Goal: Task Accomplishment & Management: Use online tool/utility

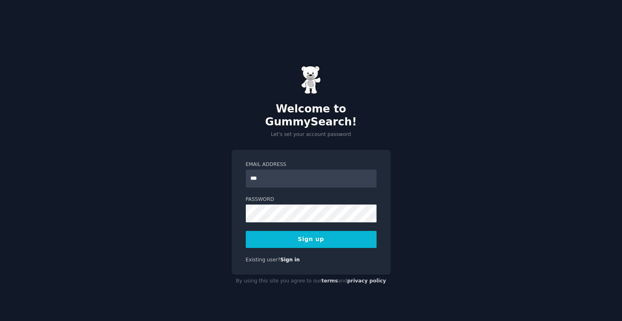
type input "**********"
click at [275, 233] on button "Sign up" at bounding box center [311, 239] width 131 height 17
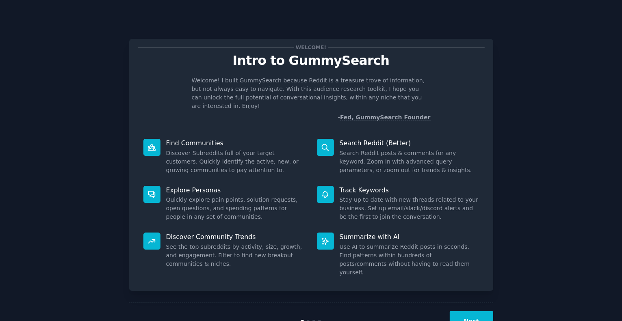
click at [473, 311] on button "Next" at bounding box center [470, 321] width 43 height 20
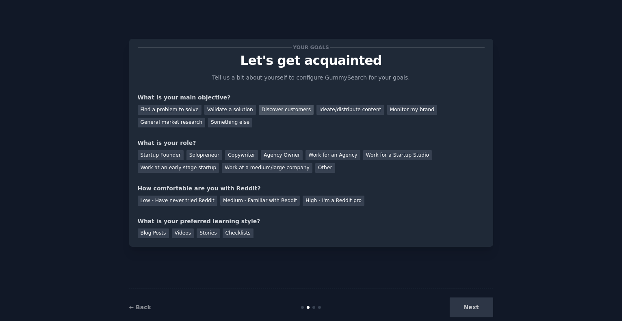
click at [287, 112] on div "Discover customers" at bounding box center [286, 110] width 55 height 10
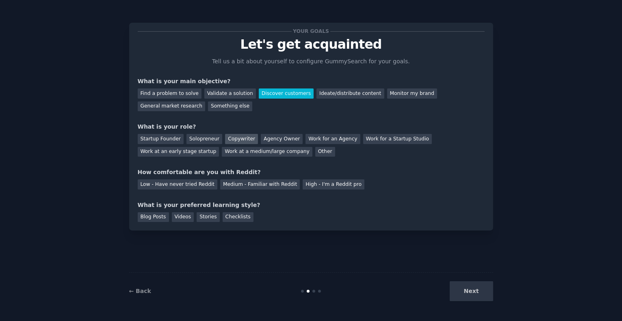
click at [245, 140] on div "Copywriter" at bounding box center [241, 139] width 33 height 10
click at [151, 217] on div "Blog Posts" at bounding box center [153, 217] width 31 height 10
click at [175, 216] on div "Videos" at bounding box center [183, 217] width 22 height 10
click at [203, 215] on div "Stories" at bounding box center [207, 217] width 23 height 10
click at [229, 216] on div "Checklists" at bounding box center [237, 217] width 31 height 10
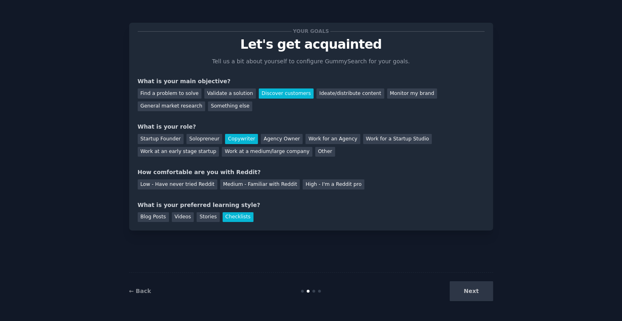
click at [282, 212] on div "Blog Posts Videos Stories Checklists" at bounding box center [311, 215] width 347 height 13
click at [156, 217] on div "Blog Posts" at bounding box center [153, 217] width 31 height 10
click at [257, 186] on div "Medium - Familiar with Reddit" at bounding box center [260, 184] width 80 height 10
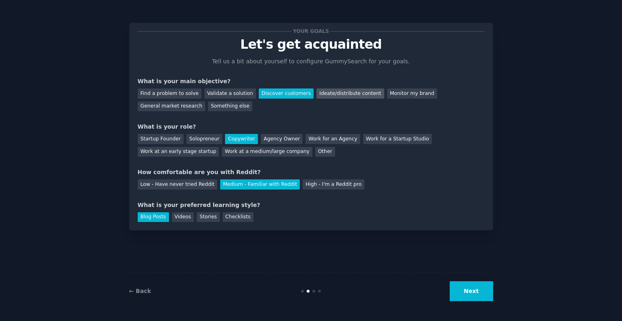
click at [341, 95] on div "Ideate/distribute content" at bounding box center [349, 94] width 67 height 10
click at [274, 93] on div "Discover customers" at bounding box center [286, 94] width 55 height 10
click at [465, 294] on button "Next" at bounding box center [470, 291] width 43 height 20
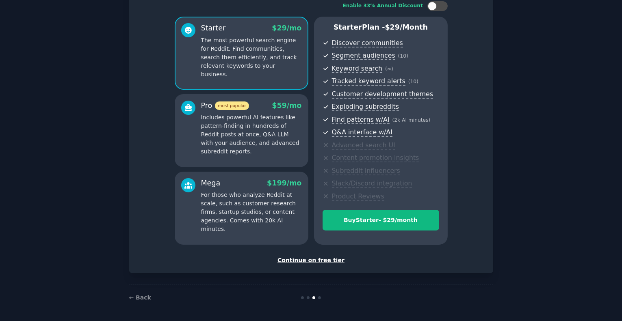
scroll to position [56, 0]
click at [320, 259] on div "Continue on free tier" at bounding box center [311, 260] width 347 height 9
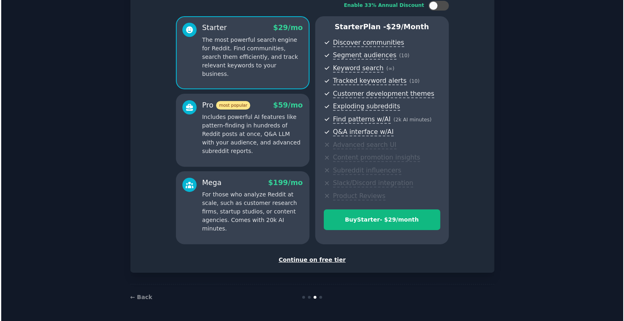
scroll to position [20, 0]
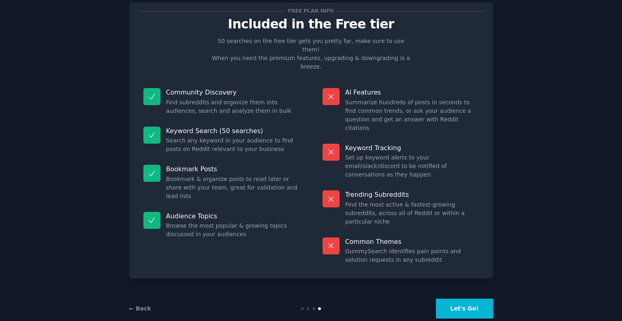
click at [473, 299] on button "Let's Go!" at bounding box center [464, 309] width 57 height 20
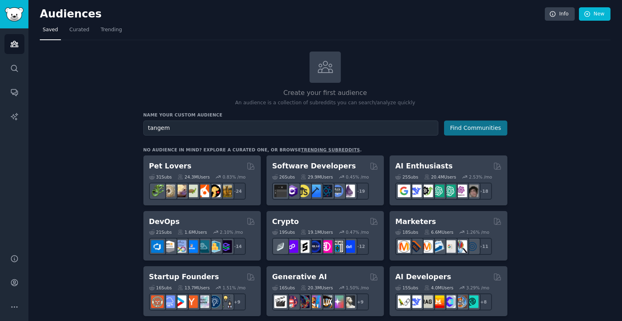
type input "tangem"
click at [463, 129] on button "Find Communities" at bounding box center [475, 128] width 63 height 15
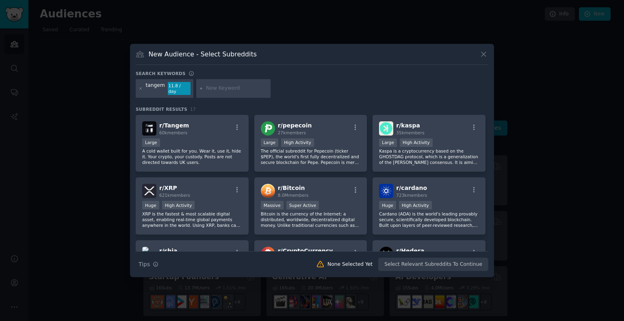
click at [229, 89] on input "text" at bounding box center [237, 88] width 62 height 7
type input "ellipal"
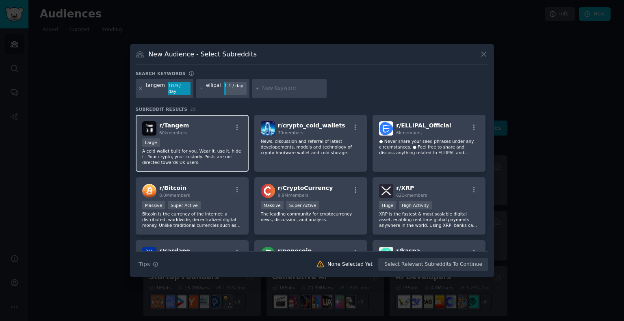
click at [186, 130] on span "60k members" at bounding box center [173, 132] width 28 height 5
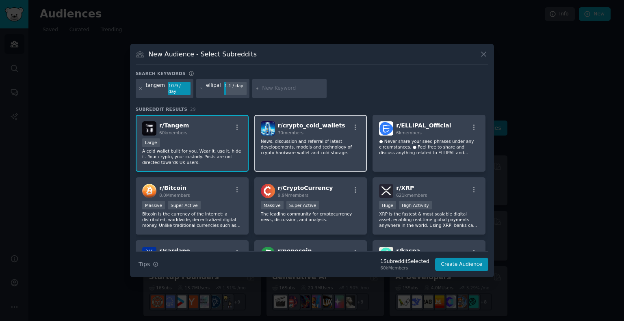
click at [309, 130] on div "70 members" at bounding box center [311, 133] width 67 height 6
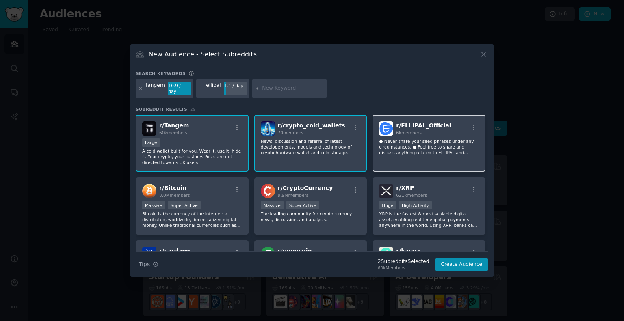
click at [407, 132] on div "6k members" at bounding box center [423, 133] width 55 height 6
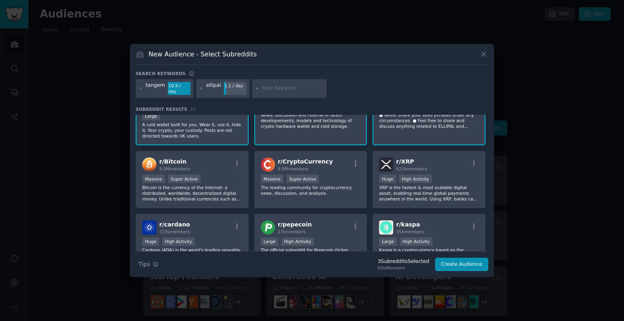
scroll to position [41, 0]
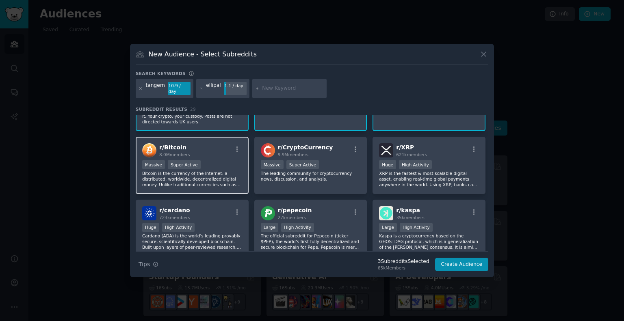
click at [204, 164] on div "Massive Super Active" at bounding box center [192, 165] width 100 height 10
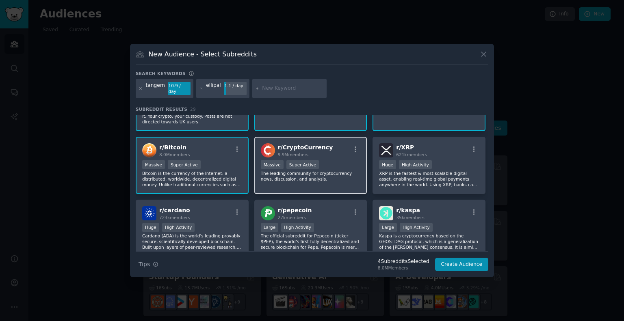
click at [276, 156] on div "r/ CryptoCurrency 9.9M members Massive Super Active The leading community for c…" at bounding box center [310, 165] width 113 height 57
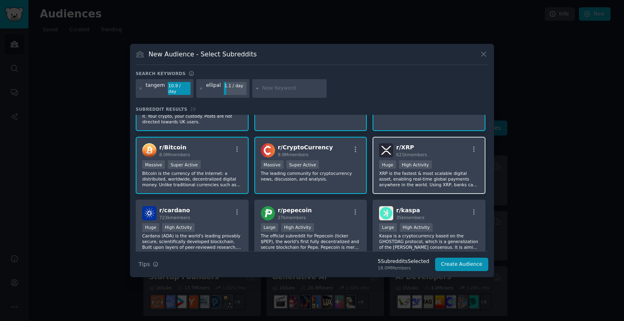
click at [395, 161] on div "100,000 - 1,000,000 members Huge High Activity" at bounding box center [429, 165] width 100 height 10
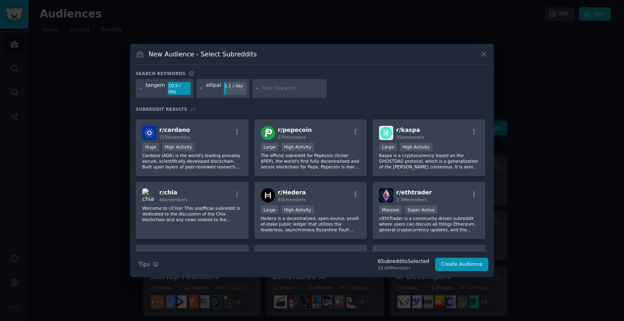
scroll to position [122, 0]
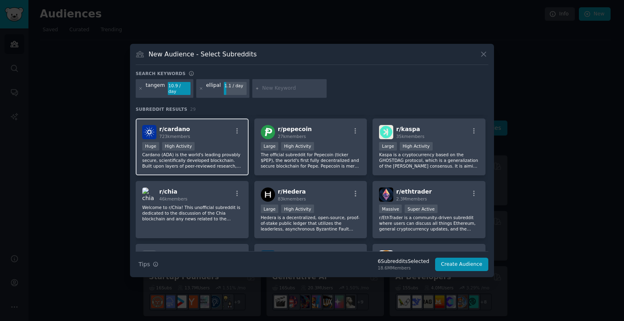
click at [205, 156] on p "Cardano (ADA) is the world's leading provably secure, scientifically developed …" at bounding box center [192, 160] width 100 height 17
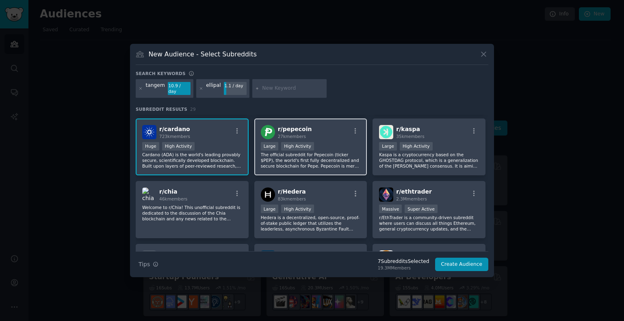
click at [307, 147] on div "Large High Activity" at bounding box center [311, 147] width 100 height 10
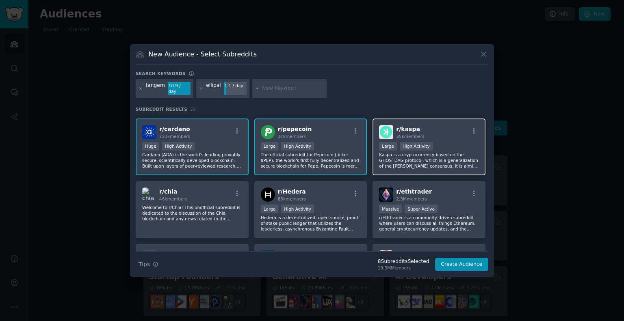
click at [432, 142] on div ">= 80th percentile for submissions / day Large High Activity" at bounding box center [429, 147] width 100 height 10
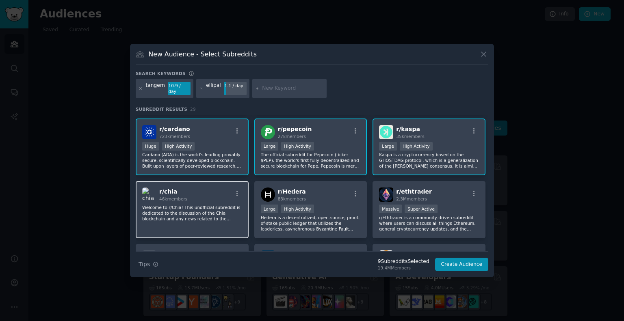
click at [218, 200] on div "r/ chia 46k members Welcome to r/Chia! This unofficial subreddit is dedicated t…" at bounding box center [192, 209] width 113 height 57
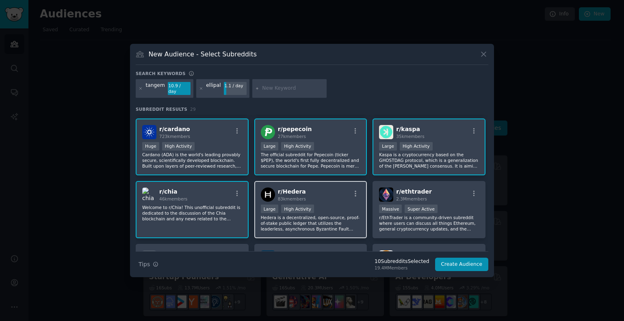
click at [298, 196] on span "83k members" at bounding box center [292, 198] width 28 height 5
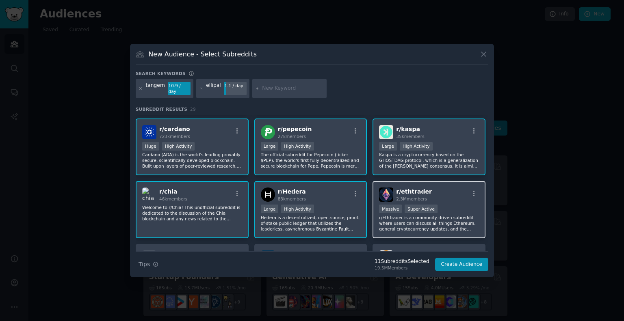
click at [398, 196] on span "2.3M members" at bounding box center [411, 198] width 31 height 5
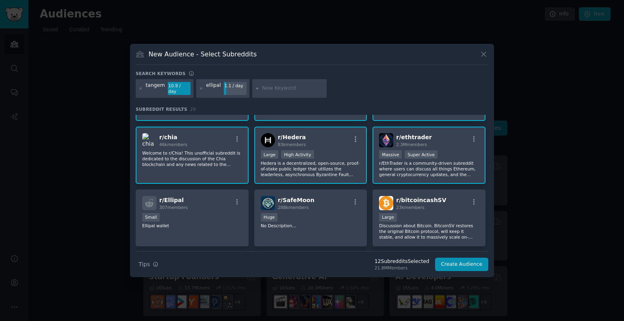
scroll to position [244, 0]
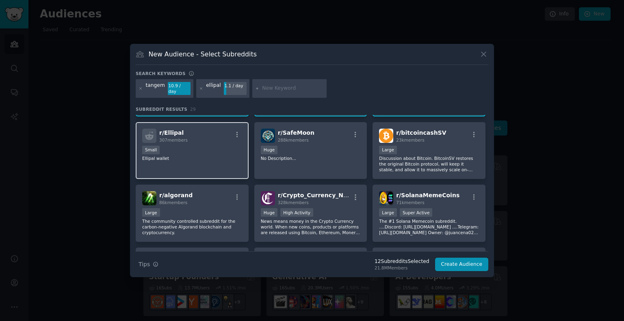
click at [209, 160] on div "r/ Ellipal 307 members Small Ellipal wallet" at bounding box center [192, 150] width 113 height 57
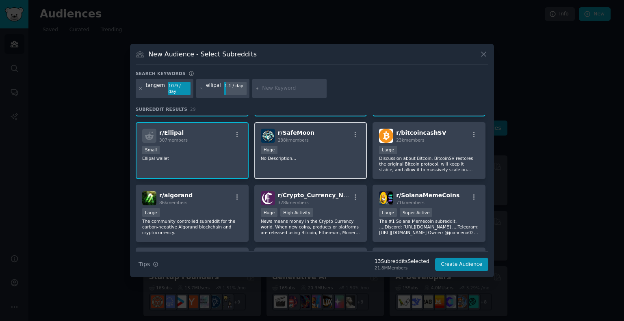
click at [303, 160] on div "r/ SafeMoon 288k members Huge No Description..." at bounding box center [310, 150] width 113 height 57
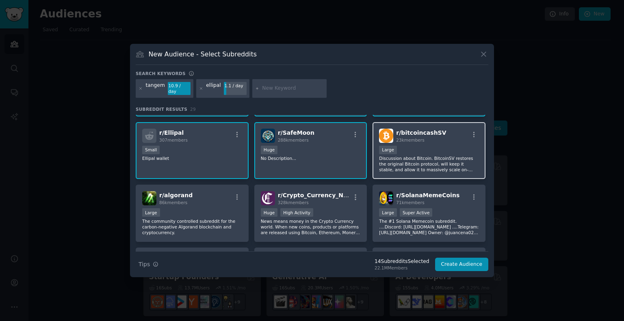
click at [447, 155] on p "Discussion about Bitcoin. BitcoinSV restores the original Bitcoin protocol, wil…" at bounding box center [429, 163] width 100 height 17
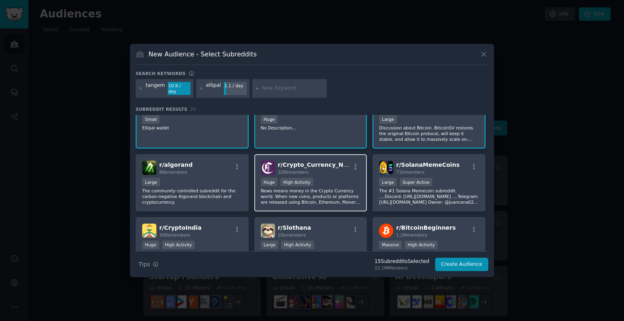
scroll to position [269, 0]
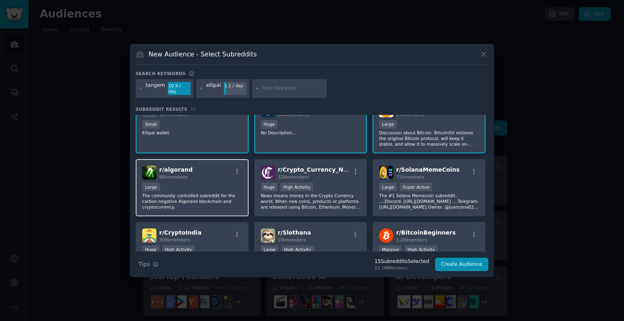
click at [210, 185] on div "Large" at bounding box center [192, 188] width 100 height 10
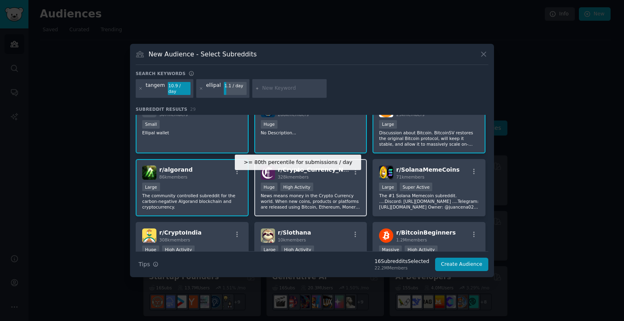
click at [285, 183] on div "High Activity" at bounding box center [296, 187] width 33 height 9
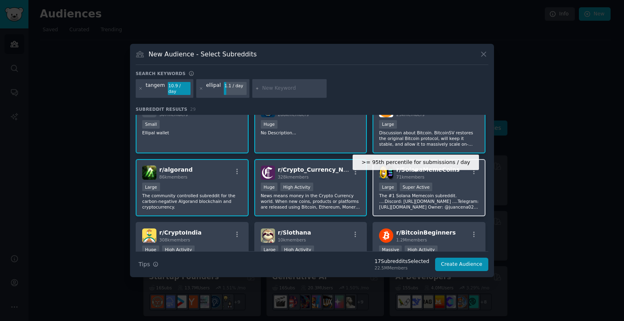
click at [421, 183] on div "Super Active" at bounding box center [415, 187] width 33 height 9
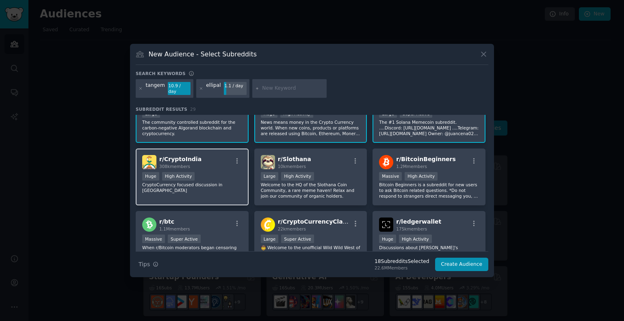
scroll to position [350, 0]
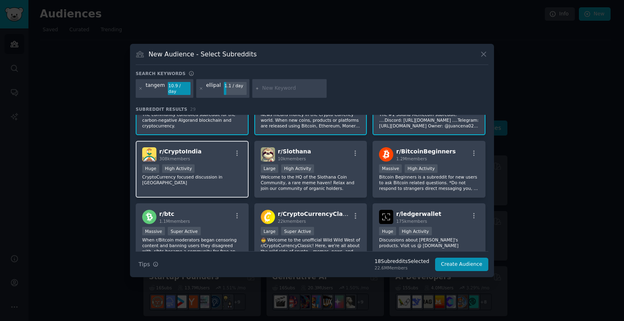
click at [207, 168] on div "Huge High Activity" at bounding box center [192, 169] width 100 height 10
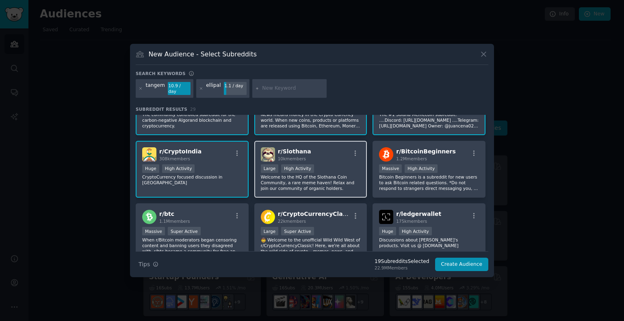
click at [307, 174] on p "Welcome to the HQ of the Slothana Coin Community, a rare meme haven! Relax and …" at bounding box center [311, 182] width 100 height 17
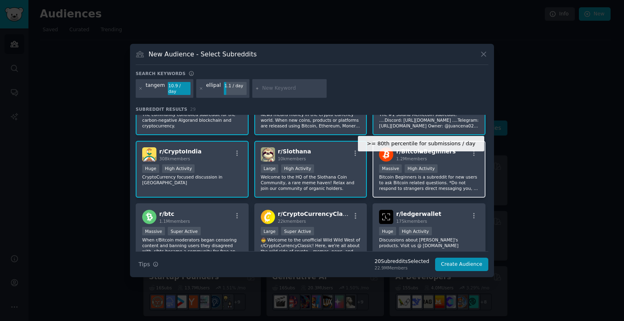
click at [416, 164] on div "High Activity" at bounding box center [420, 168] width 33 height 9
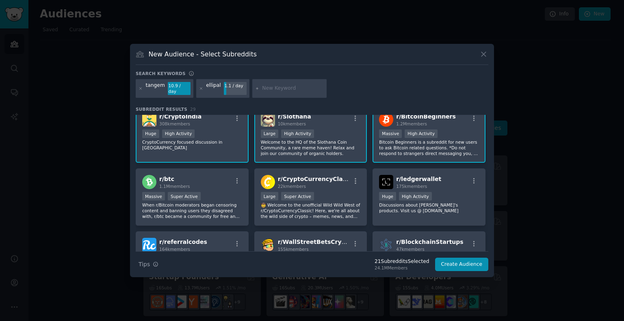
scroll to position [432, 0]
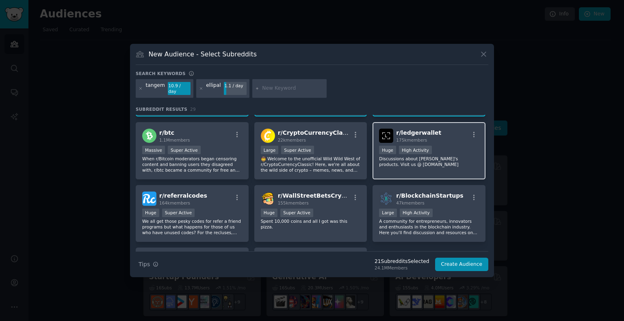
click at [404, 156] on p "Discussions about Ledger's products. Visit us @ ledger.com" at bounding box center [429, 161] width 100 height 11
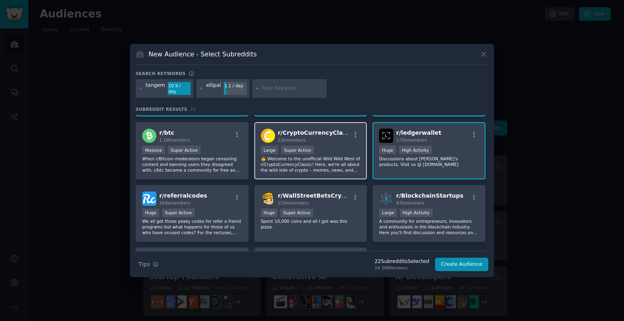
click at [288, 160] on p "🤠 Welcome to the unofficial Wild Wild West of r/CryptoCurrencyClassic! Here, we…" at bounding box center [311, 164] width 100 height 17
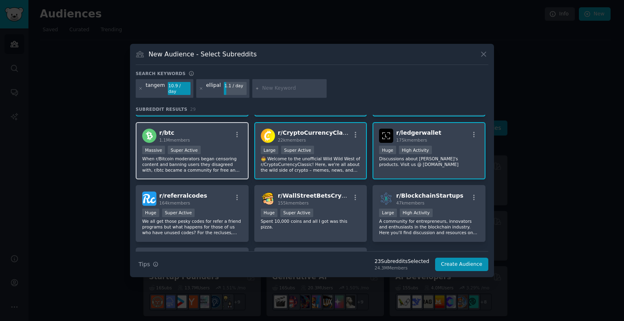
click at [190, 156] on p "When r/Bitcoin moderators began censoring content and banning users they disagr…" at bounding box center [192, 164] width 100 height 17
click at [462, 262] on button "Create Audience" at bounding box center [462, 265] width 54 height 14
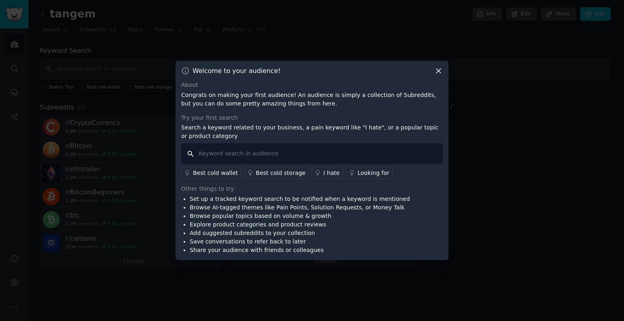
click at [304, 157] on input "text" at bounding box center [311, 153] width 261 height 21
type input "cold wallet"
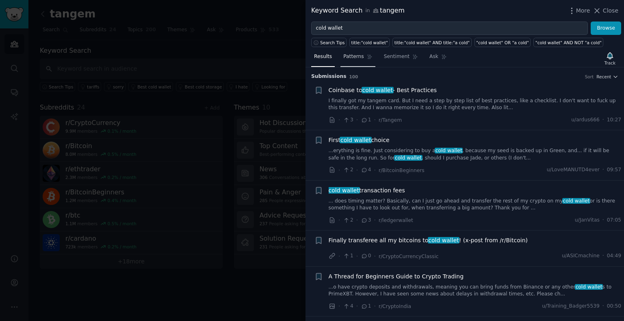
click at [356, 55] on span "Patterns" at bounding box center [353, 56] width 20 height 7
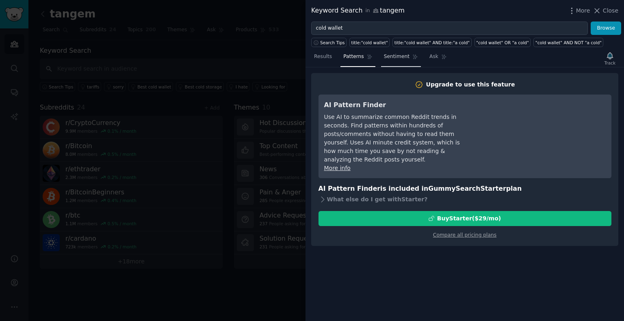
click at [395, 58] on span "Sentiment" at bounding box center [397, 56] width 26 height 7
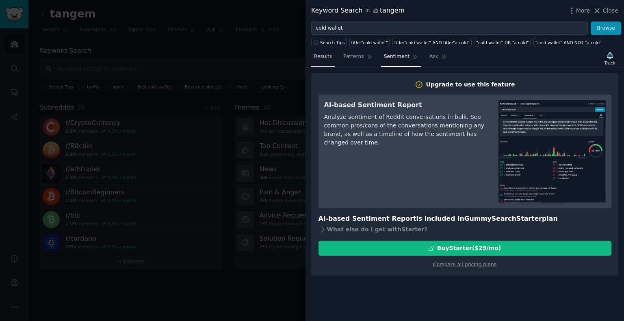
click at [324, 59] on span "Results" at bounding box center [323, 56] width 18 height 7
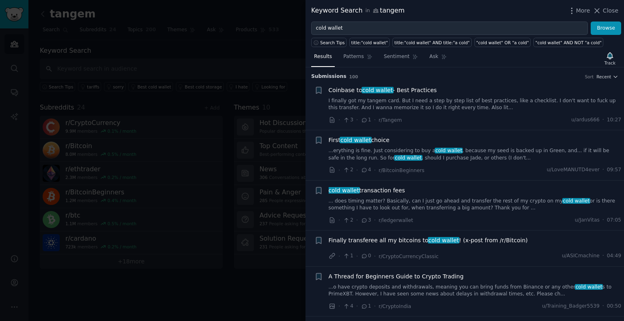
click at [279, 63] on div at bounding box center [312, 160] width 624 height 321
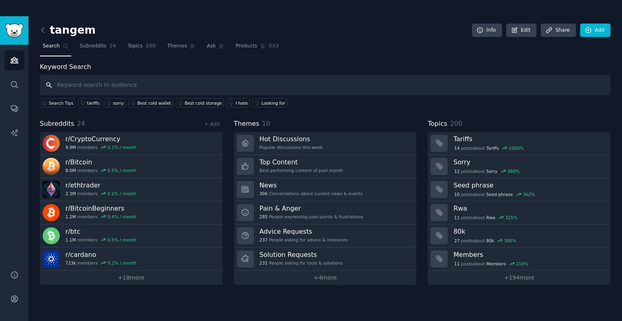
type input "e"
type input "x"
type input "ellipal titan"
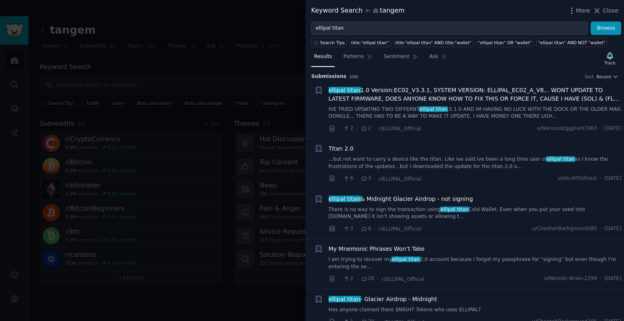
click at [266, 67] on div at bounding box center [312, 160] width 624 height 321
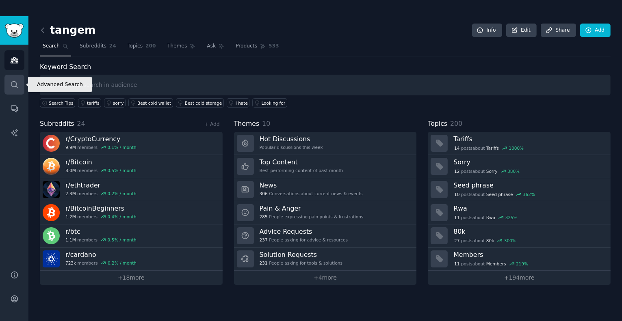
click at [13, 86] on icon "Sidebar" at bounding box center [14, 84] width 6 height 6
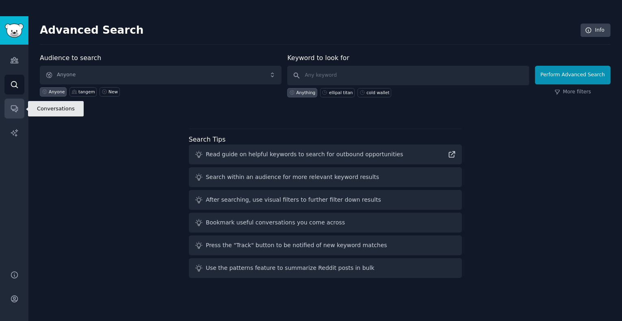
click at [12, 109] on icon "Sidebar" at bounding box center [14, 109] width 6 height 6
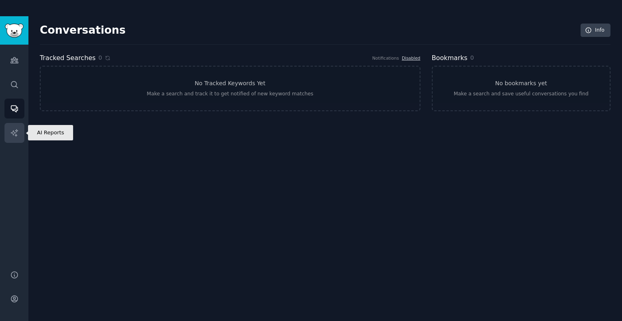
click at [8, 131] on link "AI Reports" at bounding box center [14, 133] width 20 height 20
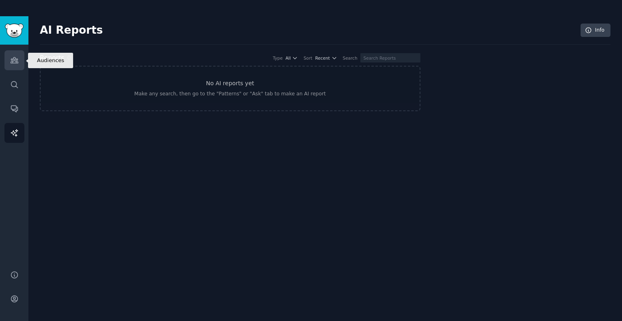
click at [14, 65] on link "Audiences" at bounding box center [14, 60] width 20 height 20
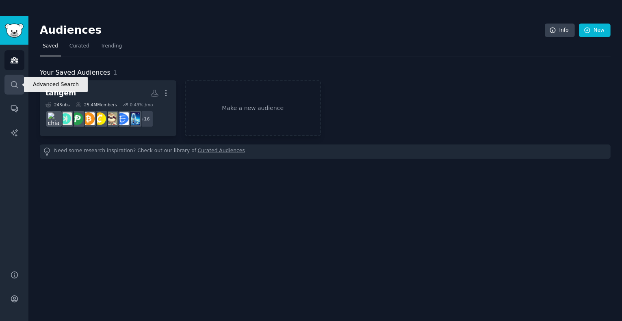
click at [15, 82] on icon "Sidebar" at bounding box center [14, 84] width 9 height 9
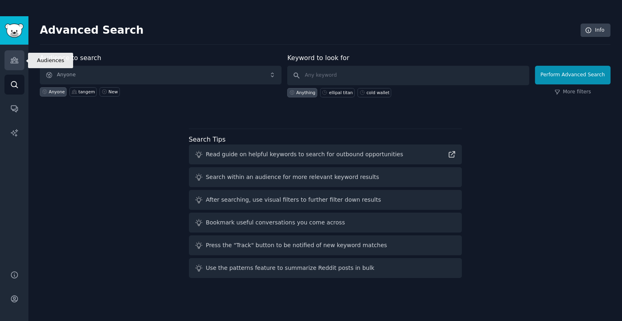
click at [8, 60] on link "Audiences" at bounding box center [14, 60] width 20 height 20
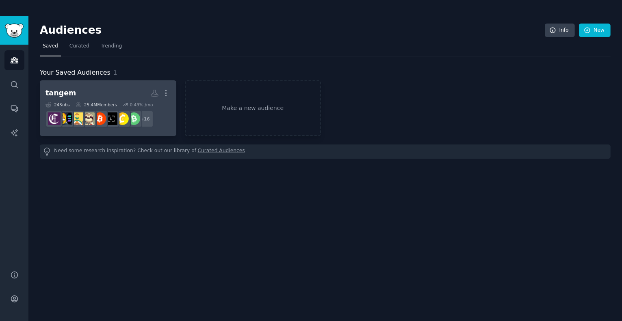
click at [108, 93] on h2 "tangem More" at bounding box center [107, 93] width 125 height 14
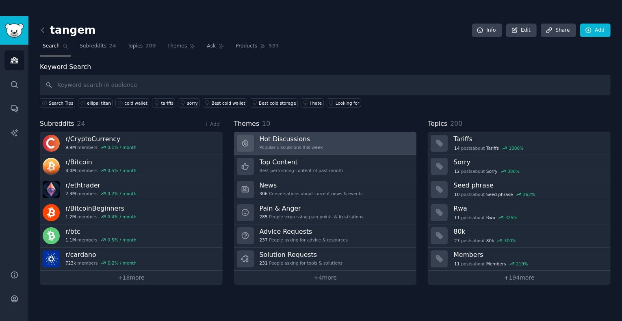
click at [344, 142] on link "Hot Discussions Popular discussions this week" at bounding box center [325, 143] width 183 height 23
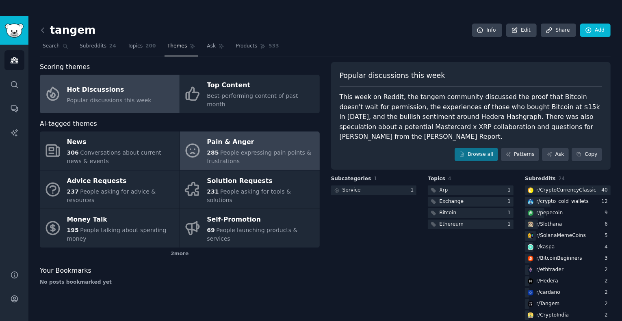
click at [272, 149] on div "285 People expressing pain points & frustrations" at bounding box center [261, 157] width 108 height 17
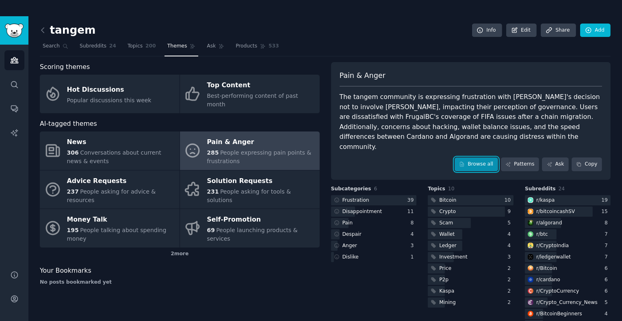
click at [484, 158] on link "Browse all" at bounding box center [475, 165] width 43 height 14
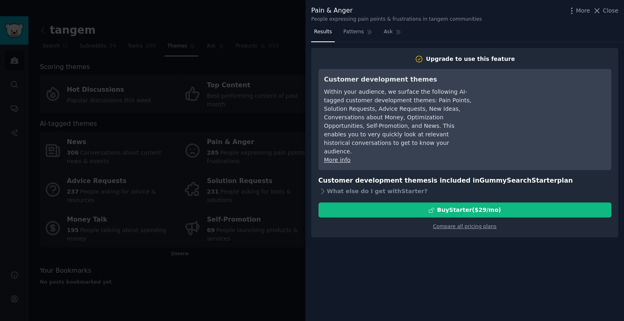
click at [287, 125] on div at bounding box center [312, 160] width 624 height 321
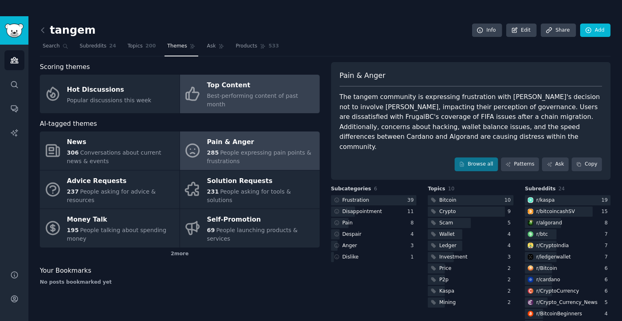
click at [208, 92] on div "Best-performing content of past month" at bounding box center [261, 100] width 108 height 17
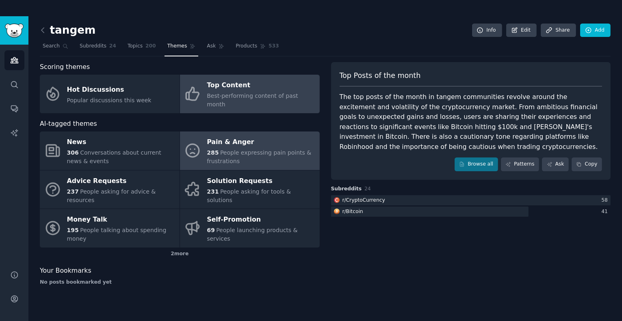
click at [274, 149] on span "People expressing pain points & frustrations" at bounding box center [259, 156] width 104 height 15
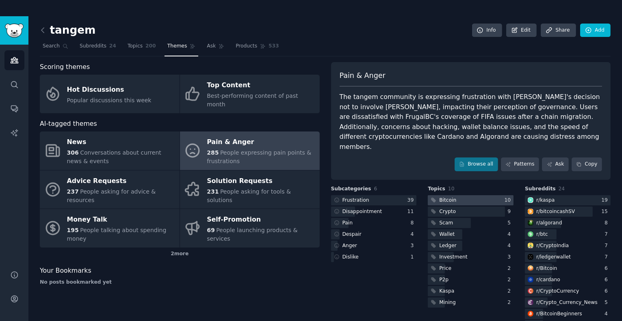
click at [465, 195] on div at bounding box center [470, 200] width 86 height 10
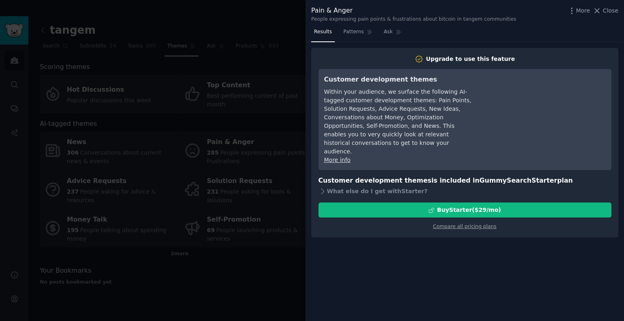
click at [299, 196] on div at bounding box center [312, 160] width 624 height 321
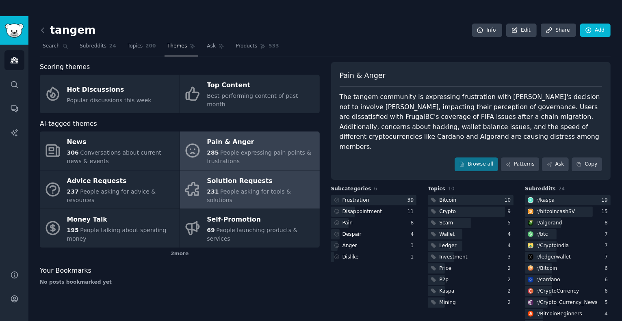
click at [244, 188] on span "People asking for tools & solutions" at bounding box center [249, 195] width 84 height 15
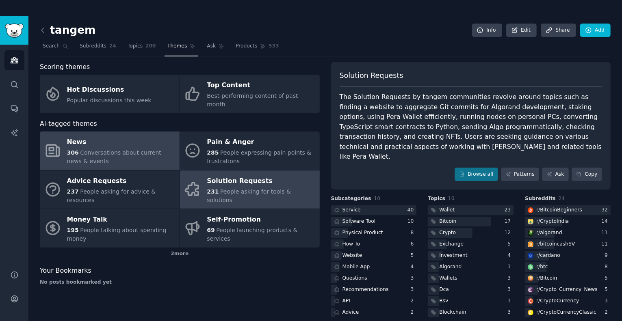
click at [112, 149] on span "Conversations about current news & events" at bounding box center [114, 156] width 94 height 15
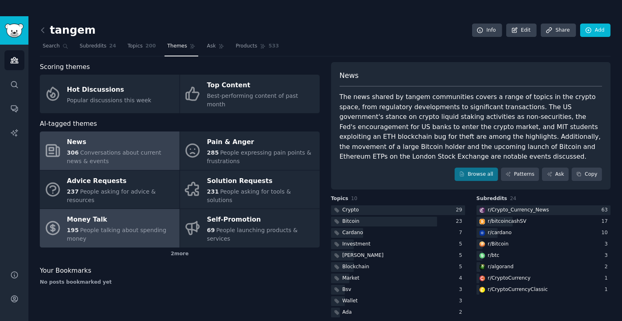
click at [129, 214] on div "Money Talk" at bounding box center [121, 220] width 108 height 13
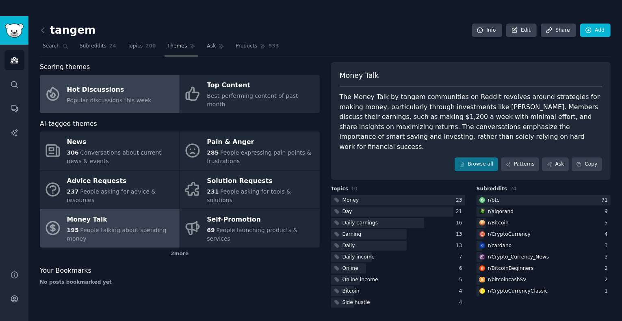
click at [112, 97] on span "Popular discussions this week" at bounding box center [109, 100] width 84 height 6
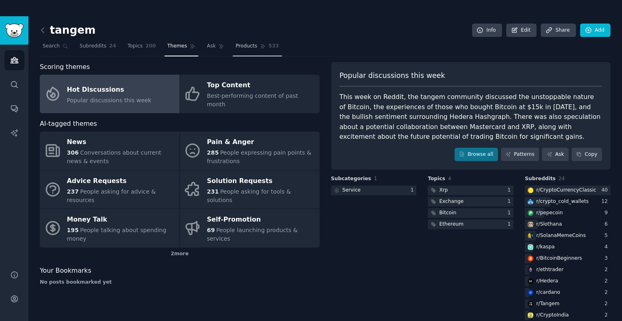
click at [235, 45] on span "Products" at bounding box center [246, 46] width 22 height 7
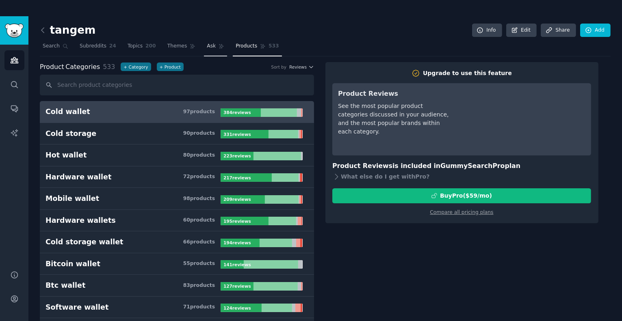
click at [207, 46] on span "Ask" at bounding box center [211, 46] width 9 height 7
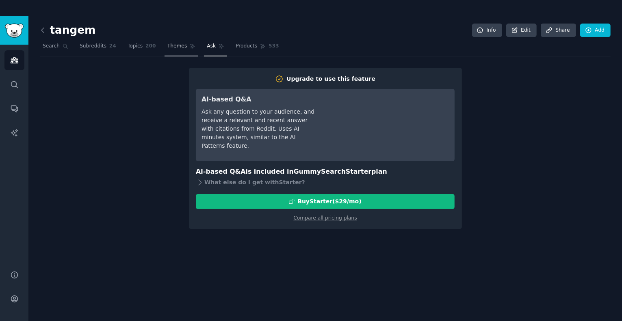
click at [177, 47] on span "Themes" at bounding box center [177, 46] width 20 height 7
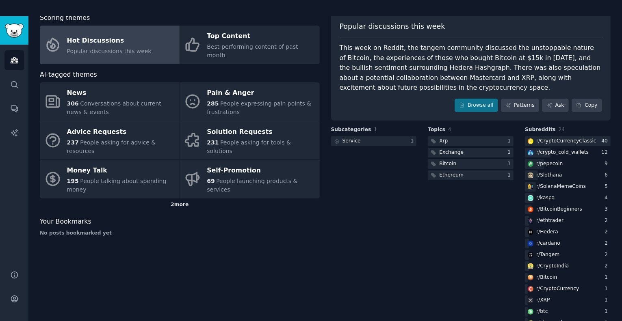
scroll to position [39, 0]
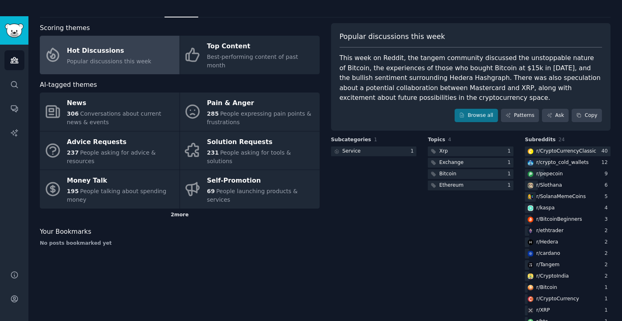
click at [177, 209] on div "2 more" at bounding box center [180, 215] width 280 height 13
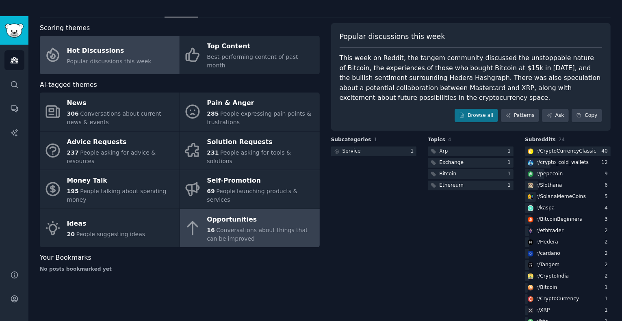
click at [264, 226] on div "16 Conversations about things that can be improved" at bounding box center [261, 234] width 108 height 17
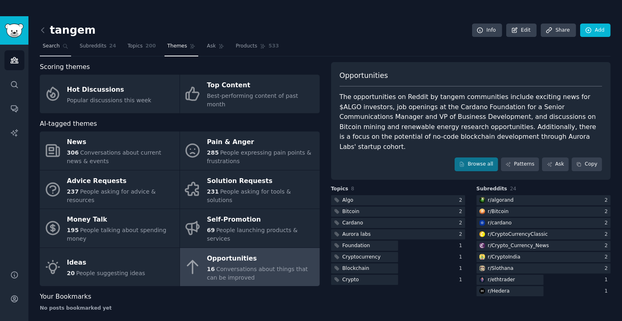
click at [63, 45] on icon at bounding box center [66, 46] width 6 height 6
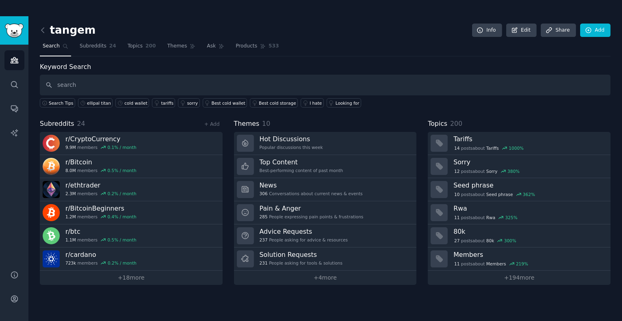
type input "search"
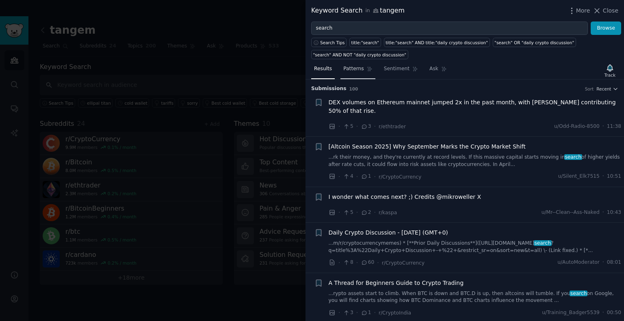
click at [351, 71] on span "Patterns" at bounding box center [353, 68] width 20 height 7
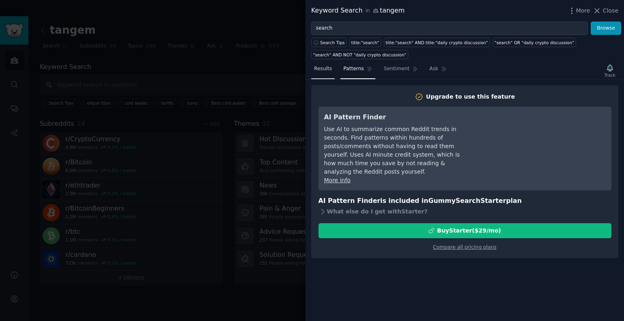
click at [322, 68] on span "Results" at bounding box center [323, 68] width 18 height 7
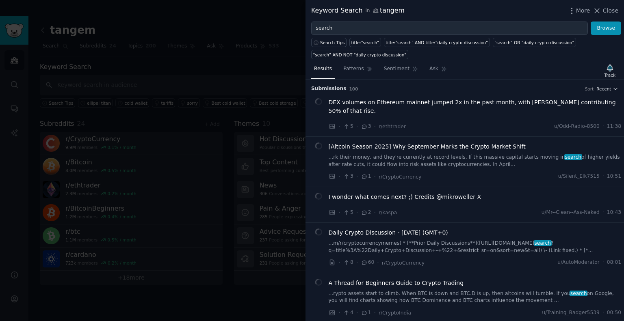
click at [251, 81] on div at bounding box center [312, 160] width 624 height 321
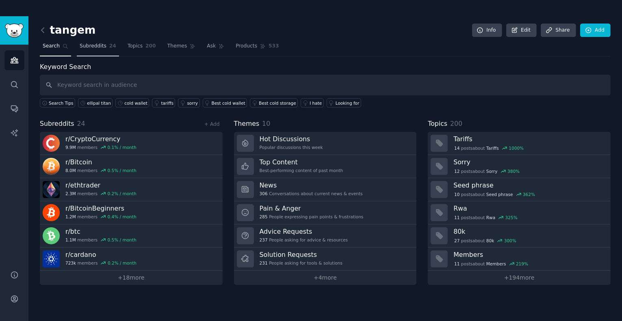
click at [97, 45] on span "Subreddits" at bounding box center [93, 46] width 27 height 7
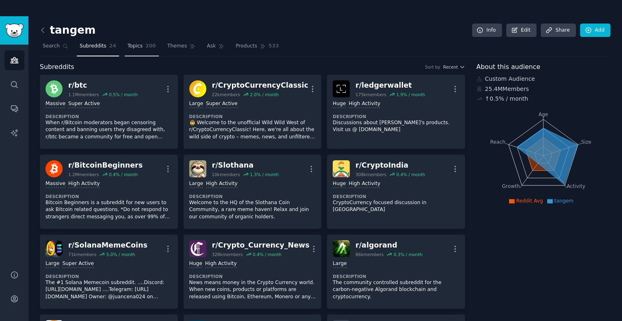
click at [130, 47] on span "Topics" at bounding box center [134, 46] width 15 height 7
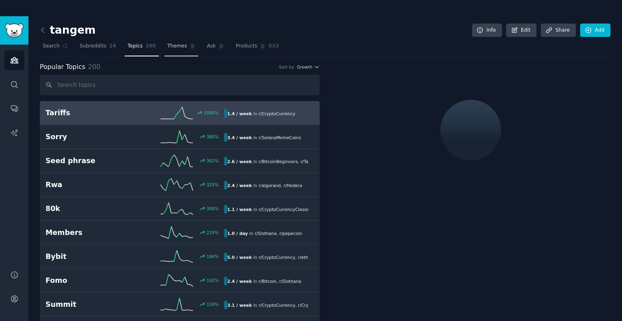
drag, startPoint x: 176, startPoint y: 45, endPoint x: 180, endPoint y: 45, distance: 4.5
click at [176, 45] on span "Themes" at bounding box center [177, 46] width 20 height 7
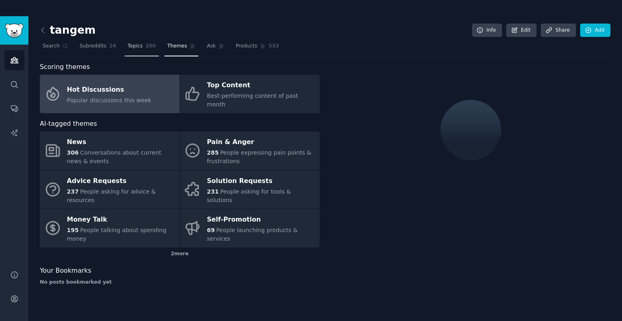
click at [134, 45] on span "Topics" at bounding box center [134, 46] width 15 height 7
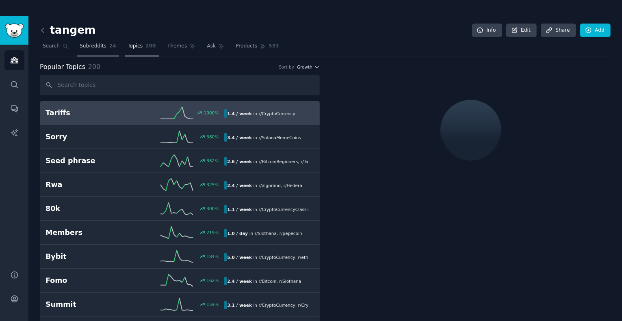
click at [93, 42] on link "Subreddits 24" at bounding box center [98, 48] width 42 height 17
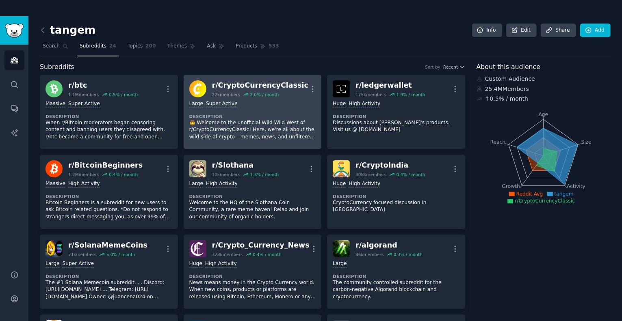
click at [244, 102] on div "Large Super Active" at bounding box center [252, 104] width 127 height 8
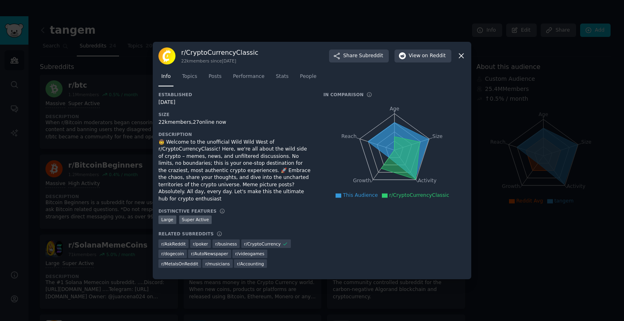
click at [458, 58] on icon at bounding box center [461, 56] width 9 height 9
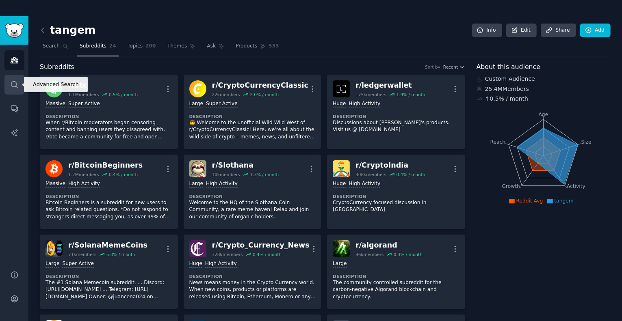
click at [11, 86] on icon "Sidebar" at bounding box center [14, 84] width 9 height 9
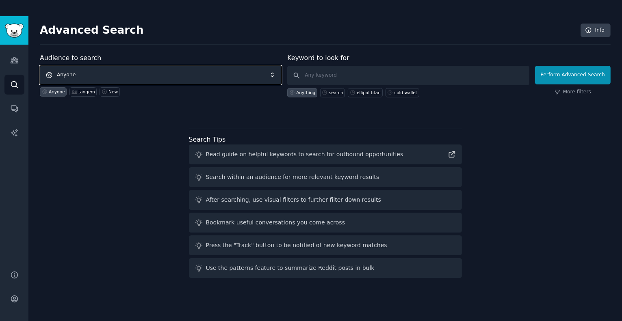
click at [153, 76] on span "Anyone" at bounding box center [161, 75] width 242 height 19
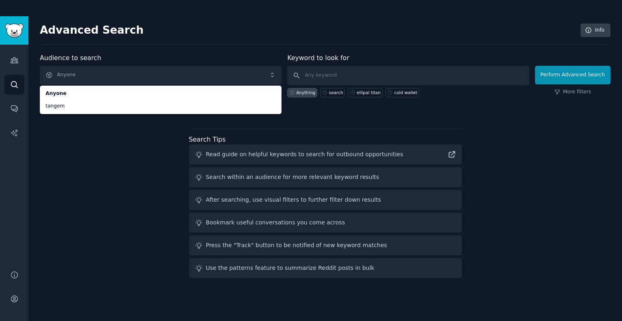
click at [113, 151] on div "Audience to search Anyone Anyone tangem Anyone tangem New Keyword to look for A…" at bounding box center [325, 167] width 570 height 228
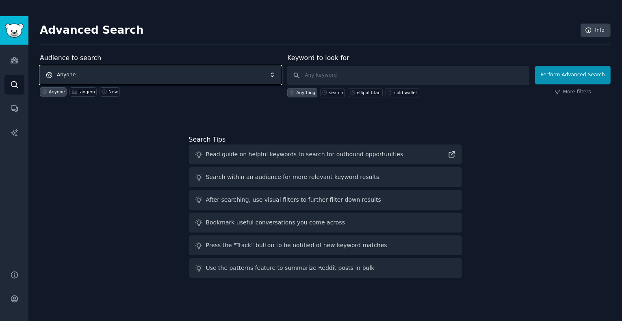
click at [133, 78] on span "Anyone" at bounding box center [161, 75] width 242 height 19
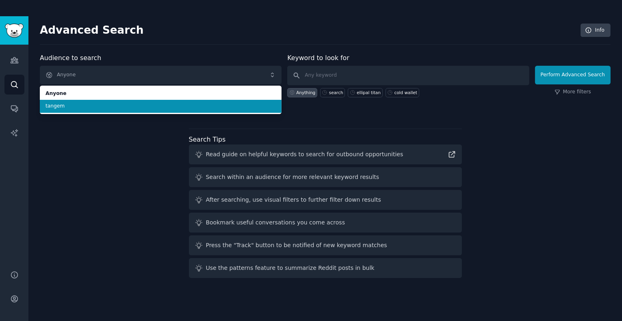
click at [125, 102] on li "tangem" at bounding box center [161, 106] width 242 height 13
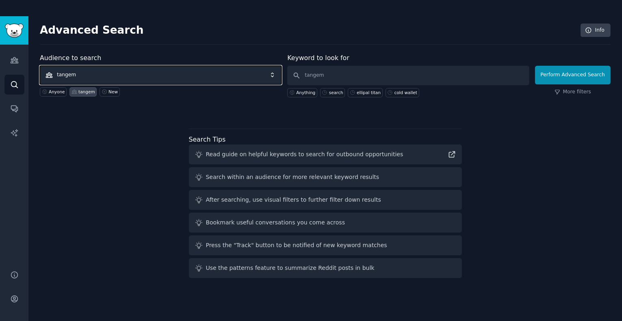
drag, startPoint x: 86, startPoint y: 73, endPoint x: 42, endPoint y: 68, distance: 43.8
click at [42, 68] on span "tangem" at bounding box center [161, 75] width 242 height 19
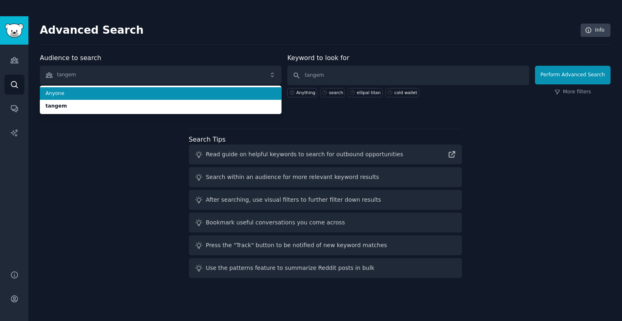
click at [84, 93] on span "Anyone" at bounding box center [160, 93] width 230 height 7
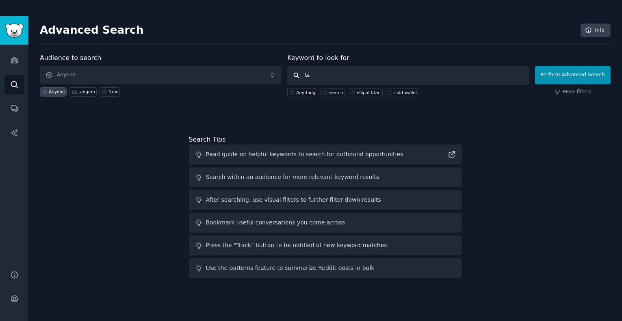
type input "t"
type input "ellipal"
click at [8, 66] on link "Audiences" at bounding box center [14, 60] width 20 height 20
